Goal: Information Seeking & Learning: Check status

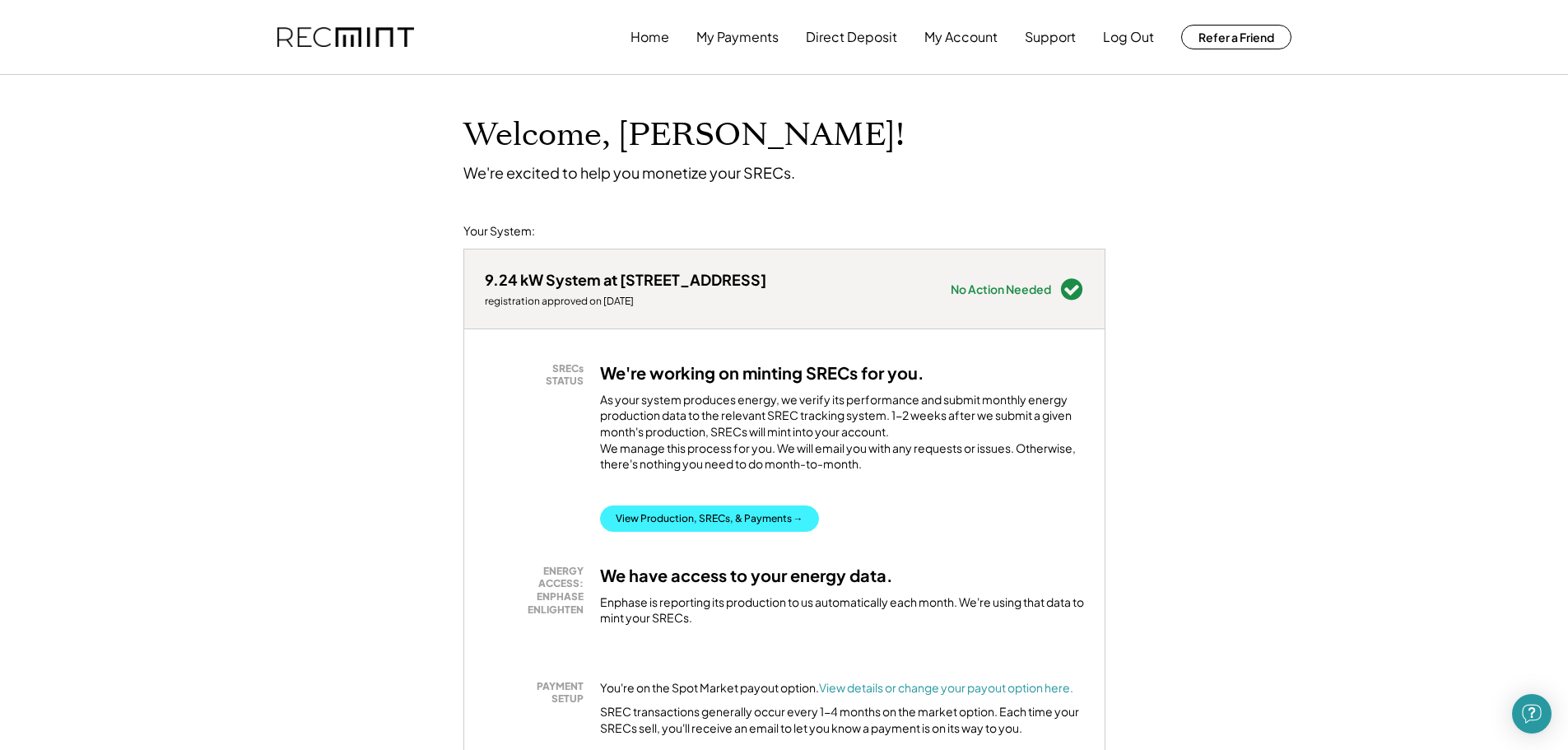
click at [758, 532] on button "View Production, SRECs, & Payments →" at bounding box center [709, 517] width 219 height 26
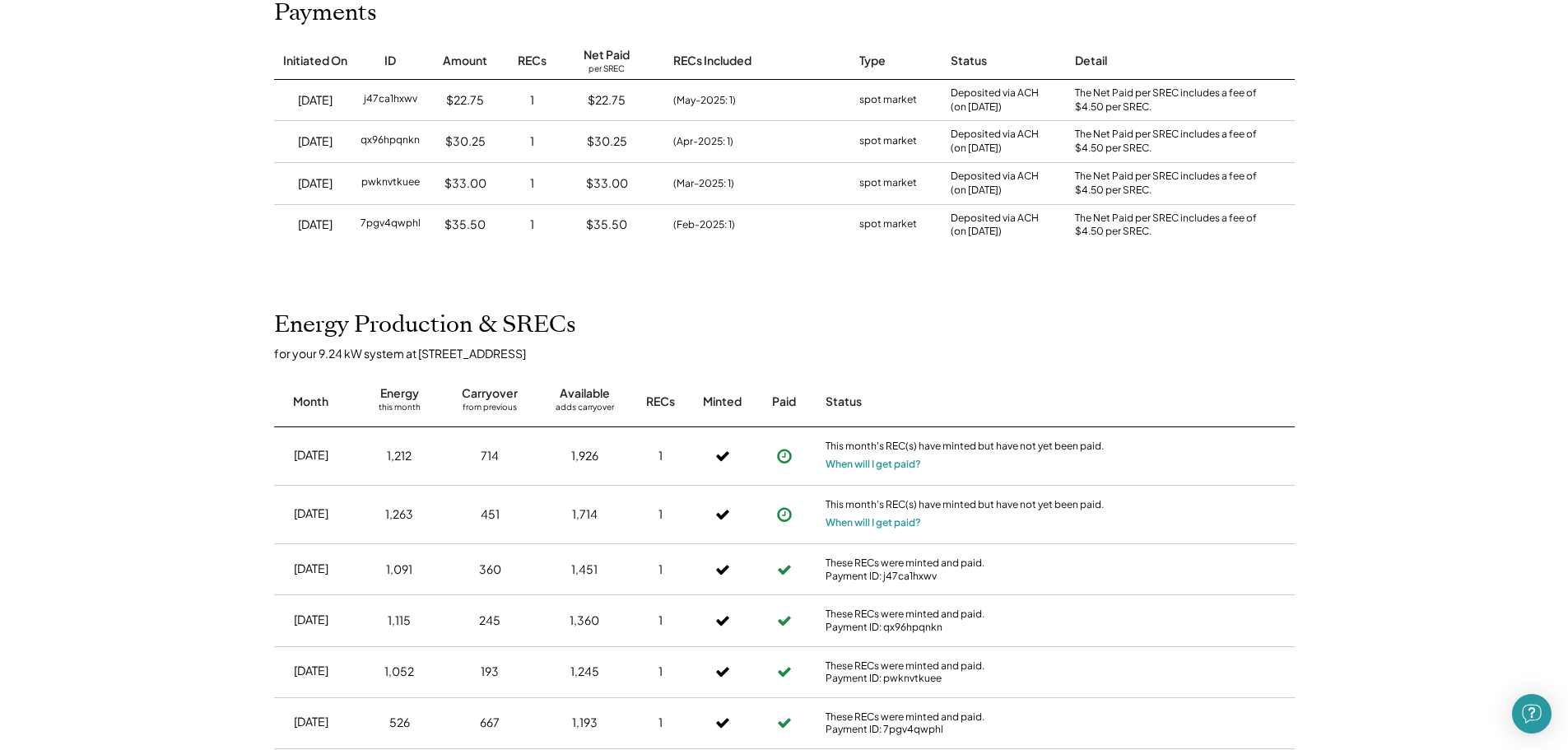
scroll to position [247, 0]
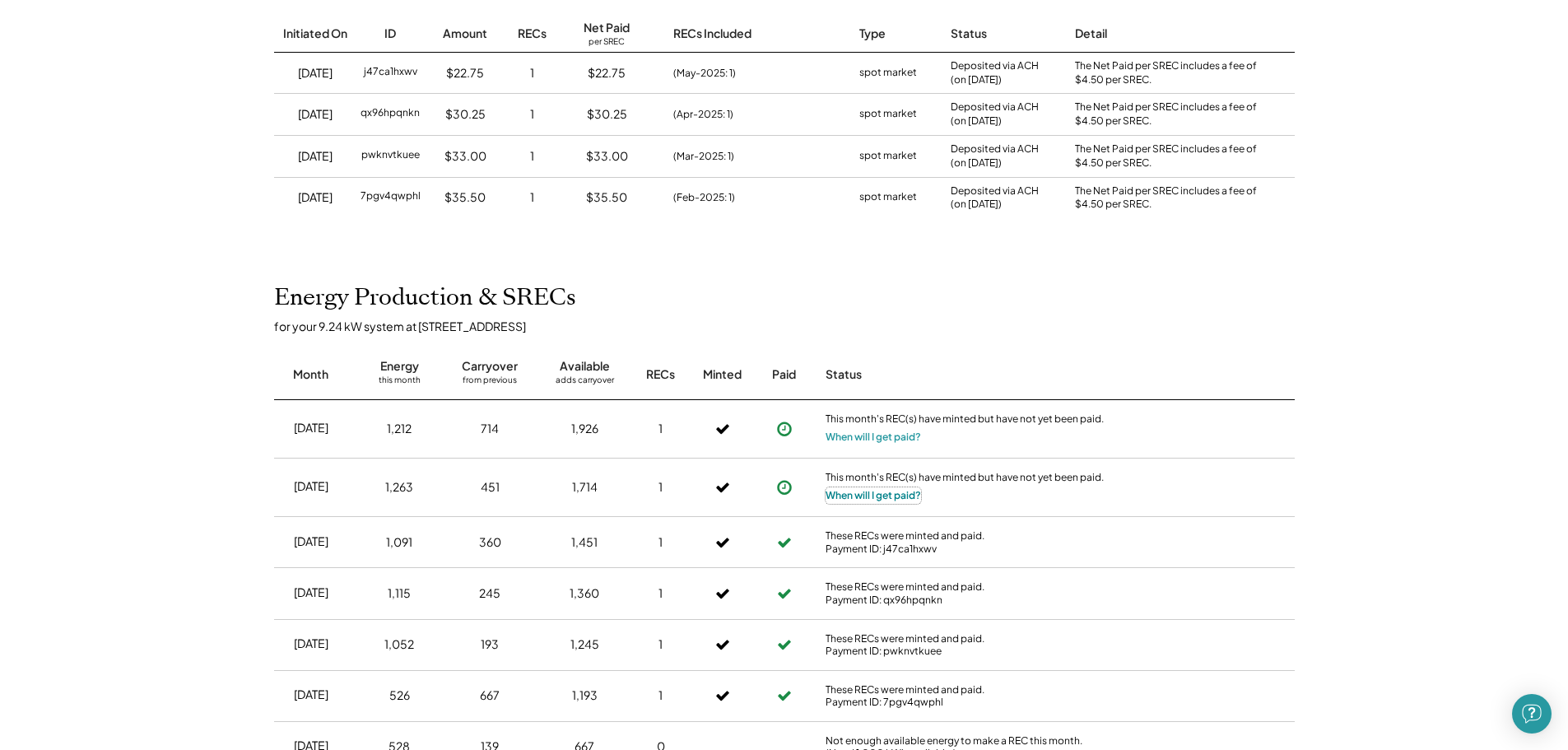
click at [855, 494] on button "When will I get paid?" at bounding box center [873, 495] width 96 height 16
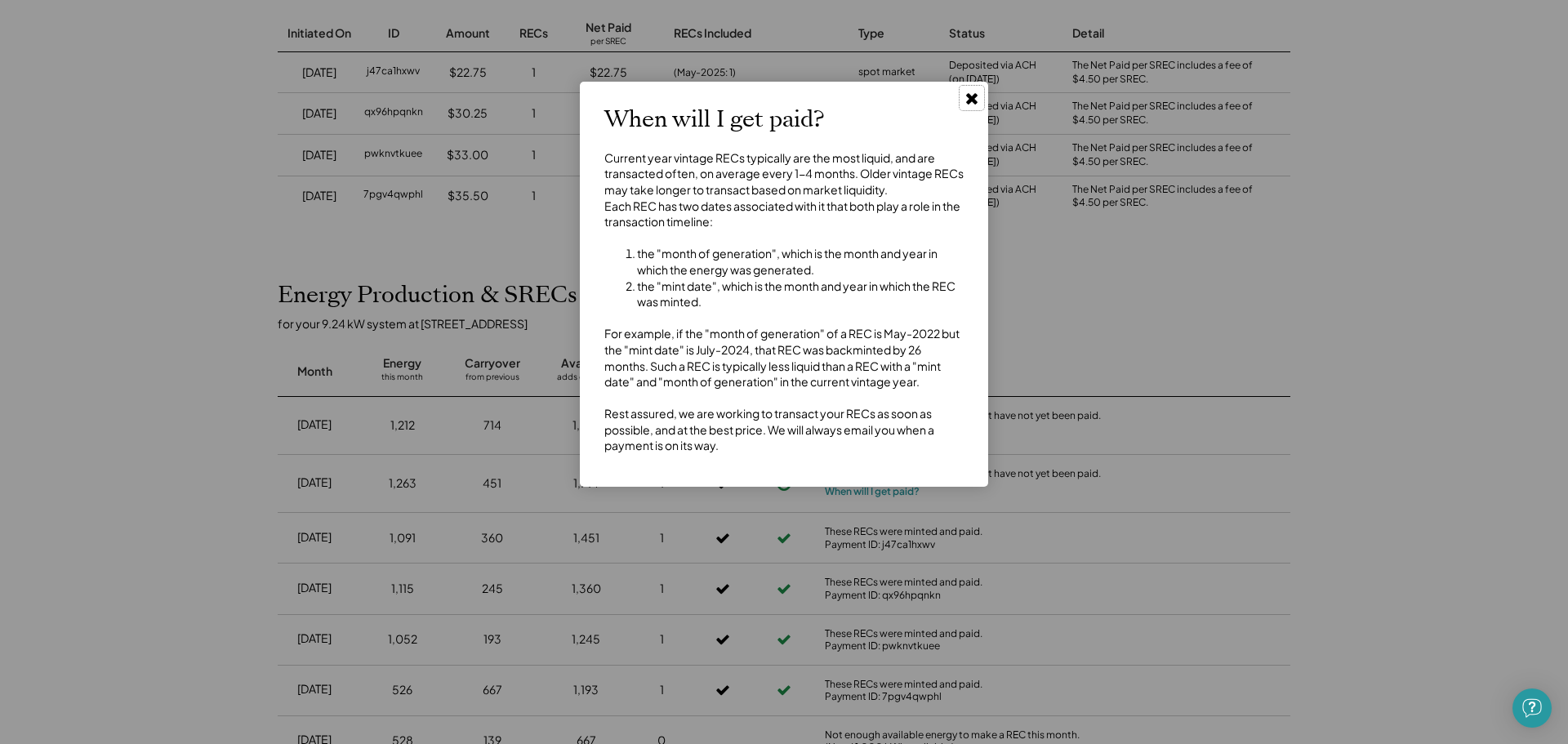
click at [967, 100] on icon at bounding box center [971, 97] width 16 height 16
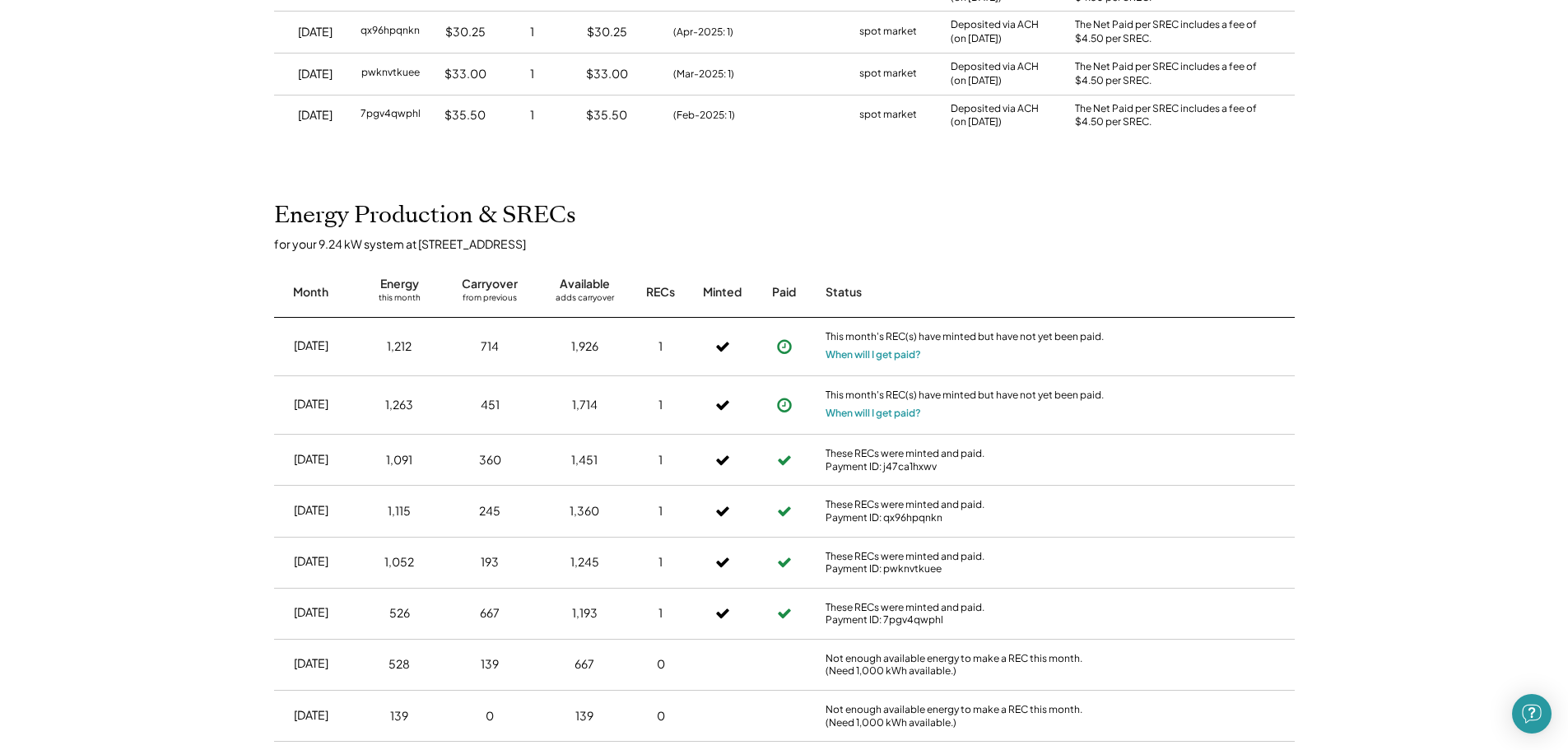
scroll to position [0, 0]
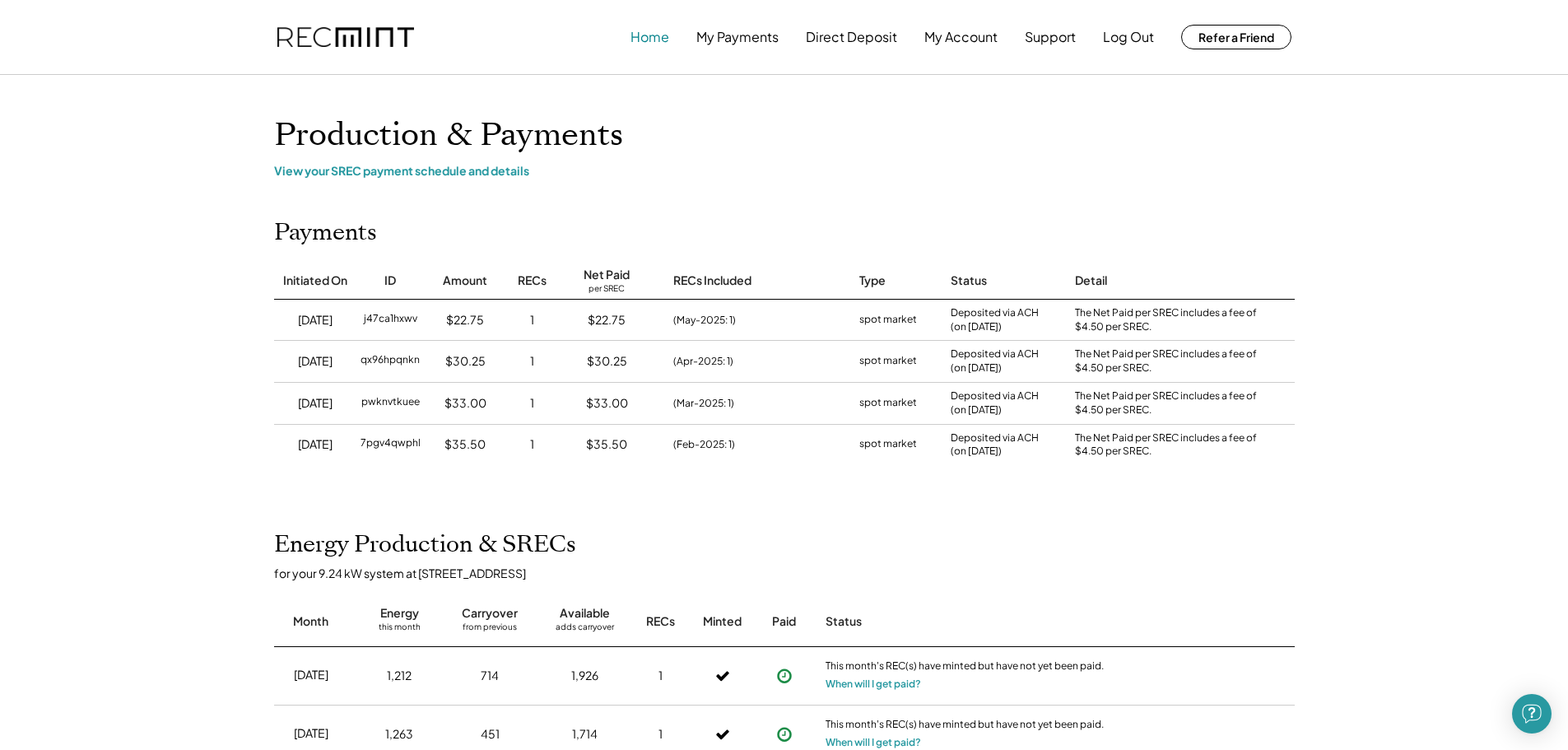
click at [658, 33] on button "Home" at bounding box center [650, 37] width 39 height 33
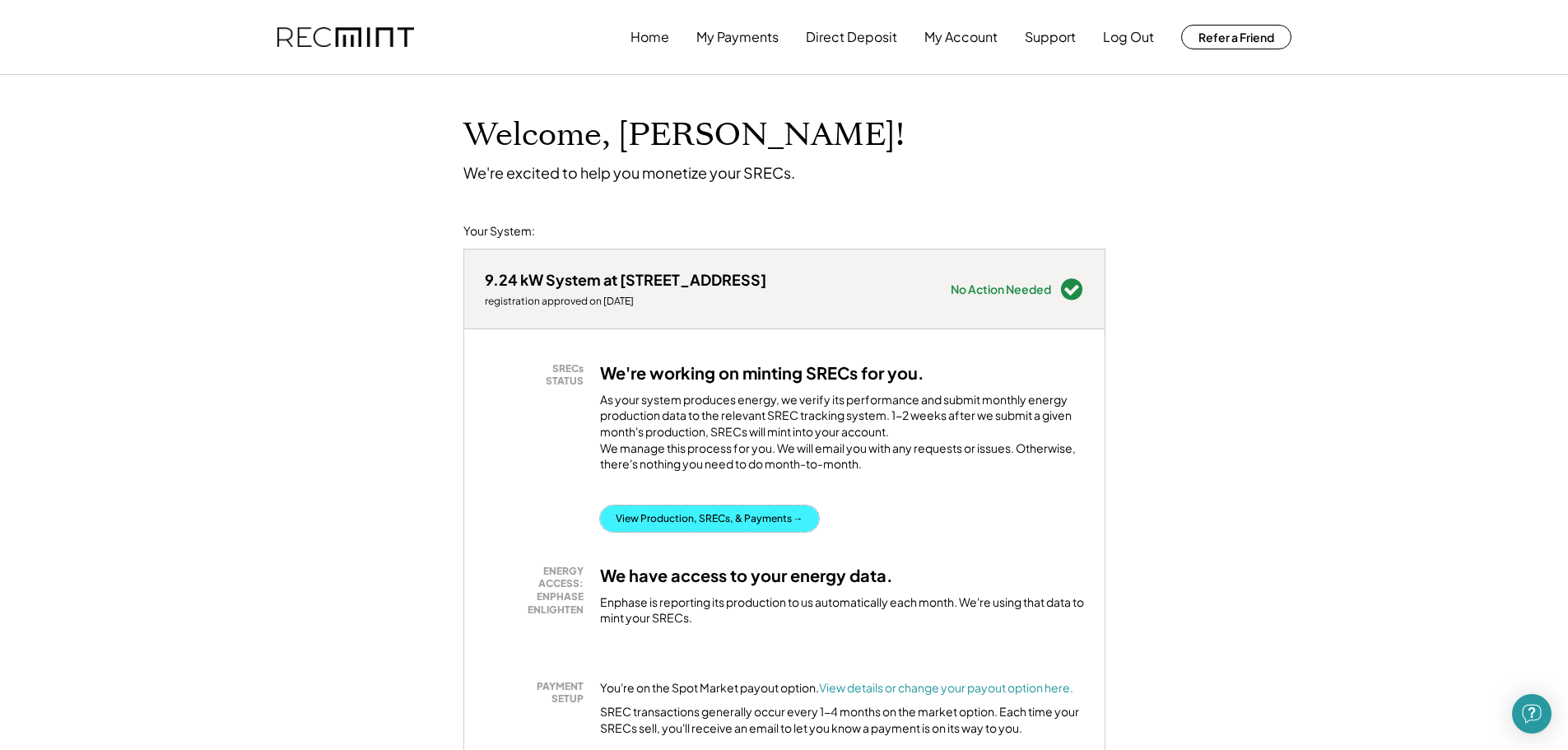
click at [662, 532] on button "View Production, SRECs, & Payments →" at bounding box center [709, 517] width 219 height 26
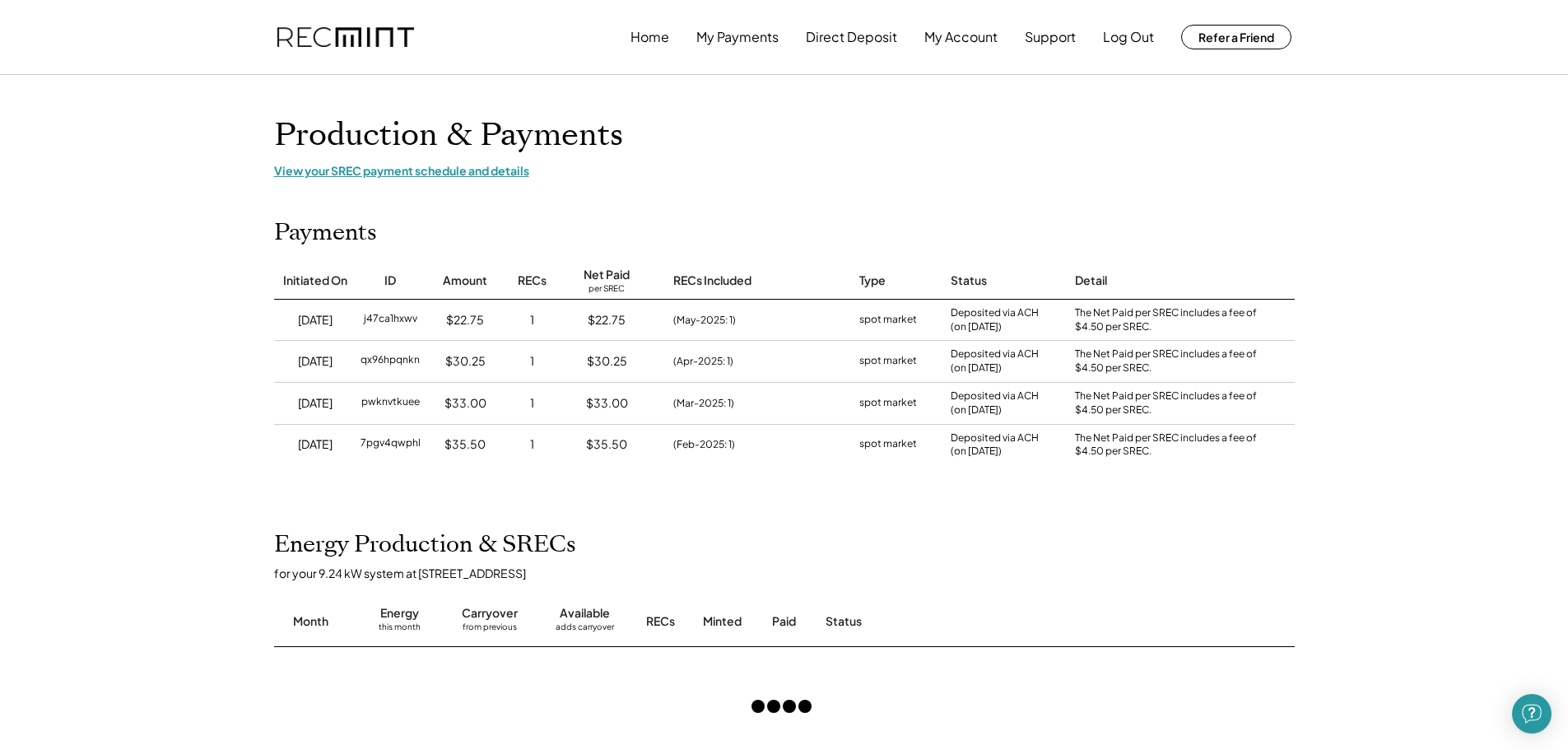
click at [462, 171] on div "View your SREC payment schedule and details" at bounding box center [784, 170] width 1020 height 15
